Goal: Learn about a topic: Learn about a topic

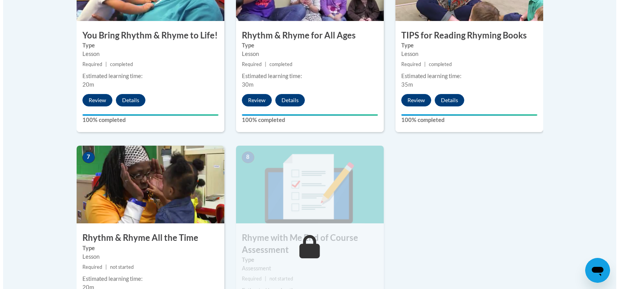
scroll to position [622, 0]
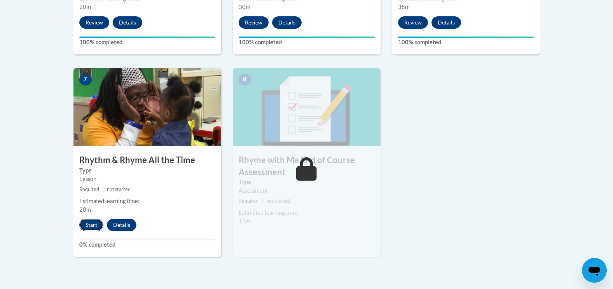
click at [89, 224] on button "Start" at bounding box center [91, 225] width 24 height 12
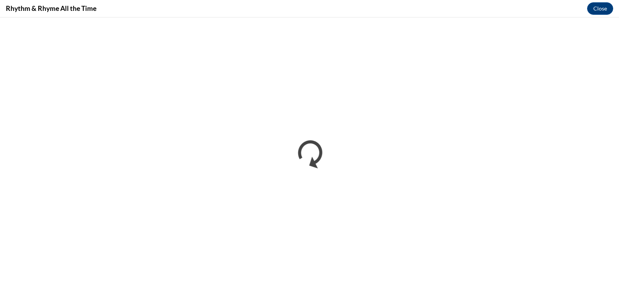
scroll to position [0, 0]
